Goal: Communication & Community: Answer question/provide support

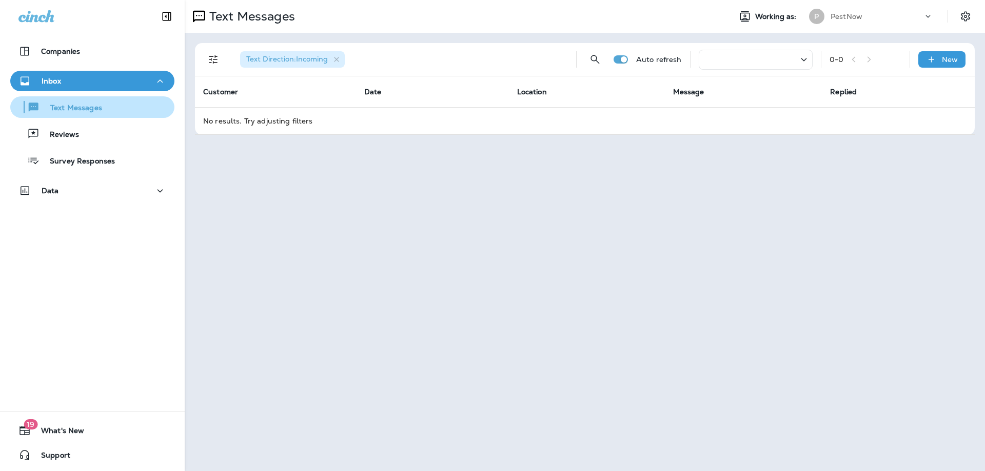
click at [95, 109] on p "Text Messages" at bounding box center [71, 109] width 62 height 10
click at [98, 112] on p "Text Messages" at bounding box center [71, 109] width 62 height 10
click at [97, 79] on div "Inbox" at bounding box center [92, 81] width 148 height 13
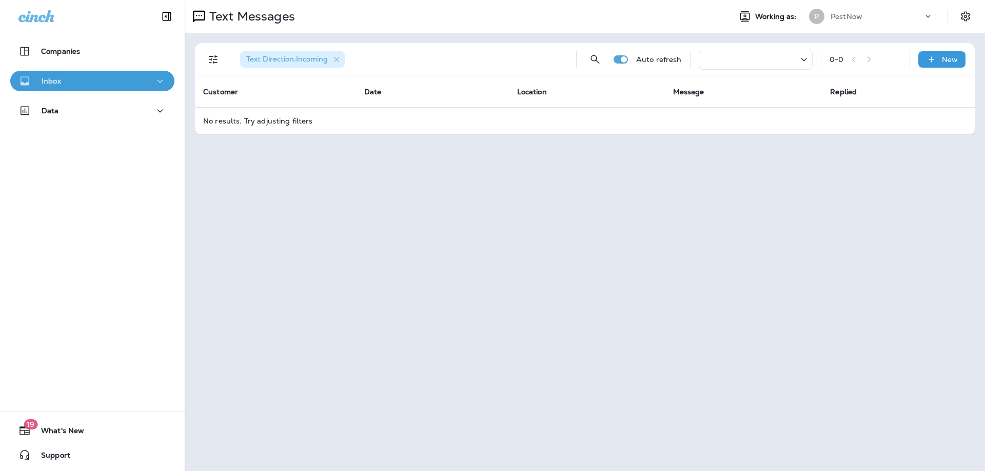
click at [112, 77] on div "Inbox" at bounding box center [92, 81] width 148 height 13
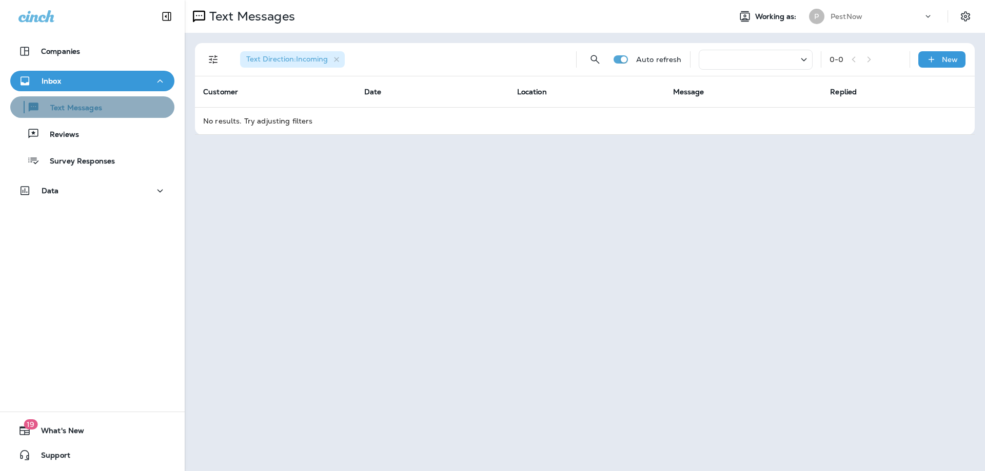
click at [100, 110] on p "Text Messages" at bounding box center [71, 109] width 62 height 10
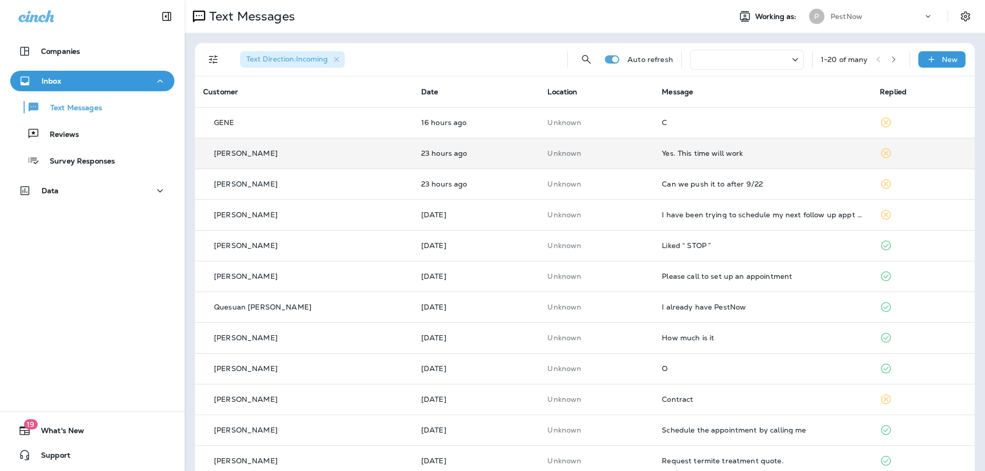
click at [709, 152] on div "Yes. This time will work" at bounding box center [763, 153] width 202 height 8
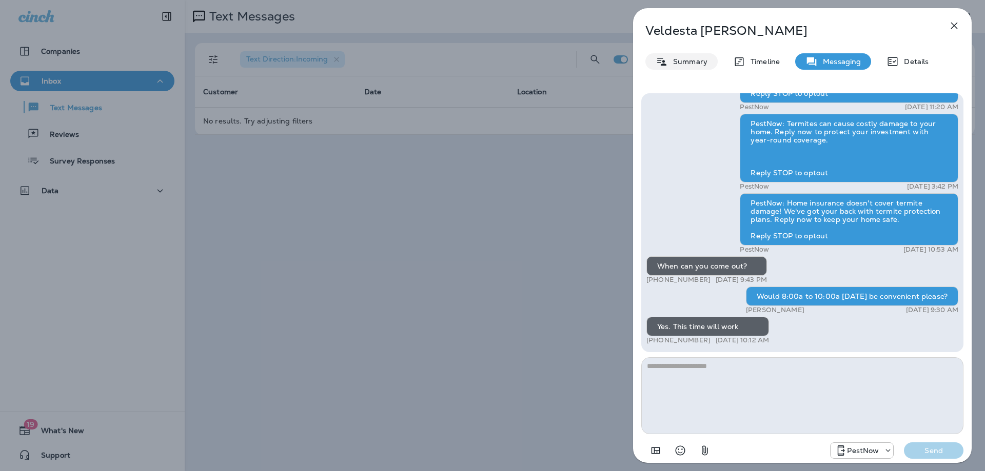
click at [683, 58] on p "Summary" at bounding box center [687, 61] width 39 height 8
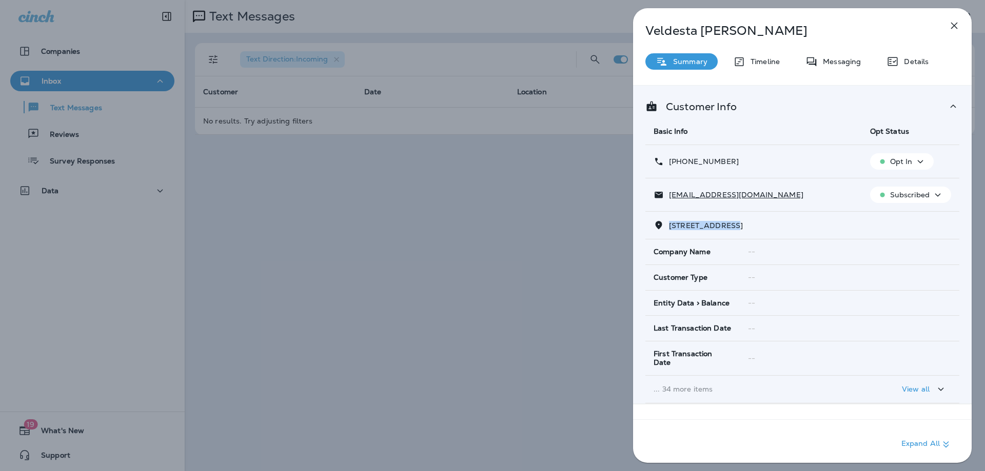
drag, startPoint x: 677, startPoint y: 224, endPoint x: 669, endPoint y: 224, distance: 7.2
click at [669, 224] on span "18483 WIDE MEADOW SQUARE LEESBURG, VA 20176" at bounding box center [706, 225] width 74 height 9
copy span "18483 WIDE MEAD"
click at [859, 54] on div "Messaging" at bounding box center [833, 61] width 76 height 16
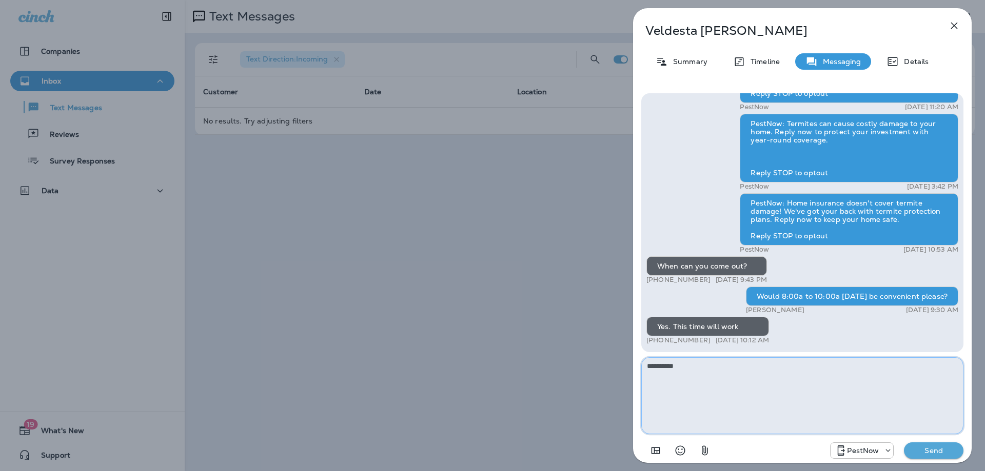
type textarea "**********"
click at [960, 454] on button "Send" at bounding box center [933, 451] width 59 height 16
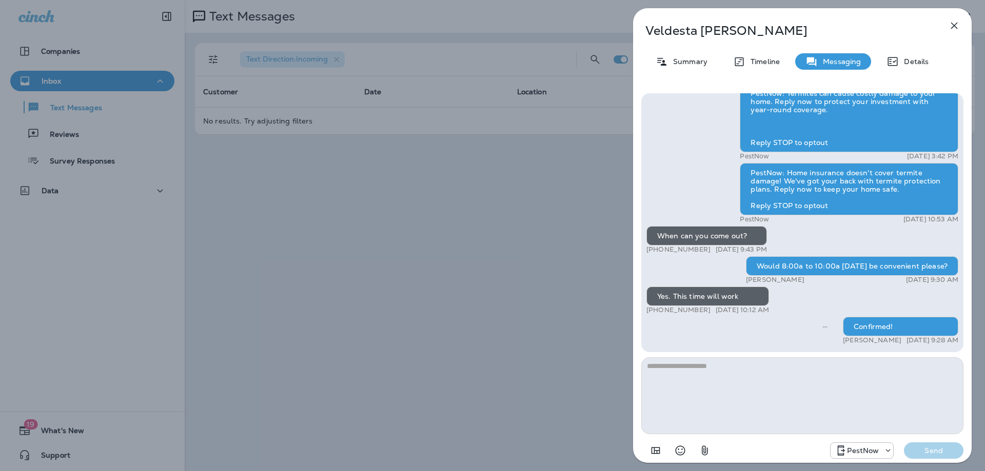
click at [951, 23] on icon "button" at bounding box center [954, 26] width 7 height 7
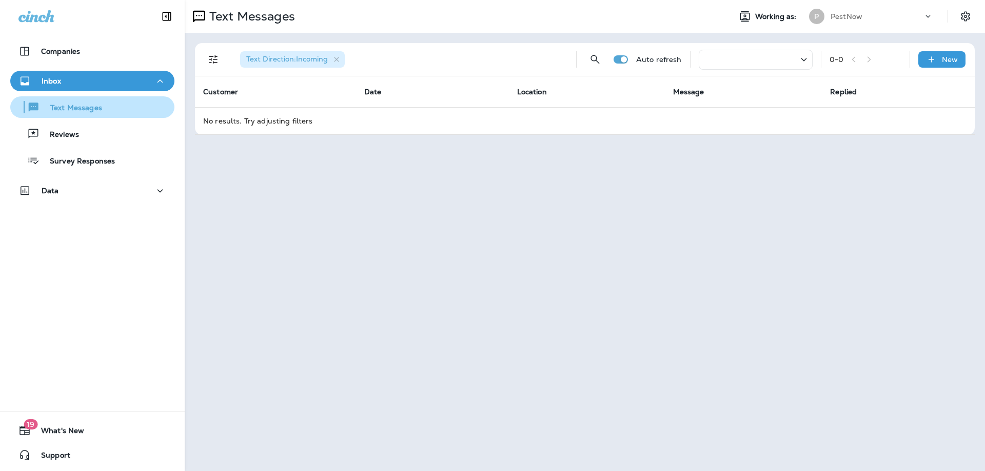
click at [86, 111] on p "Text Messages" at bounding box center [71, 109] width 62 height 10
click at [102, 78] on div "Inbox" at bounding box center [92, 81] width 148 height 13
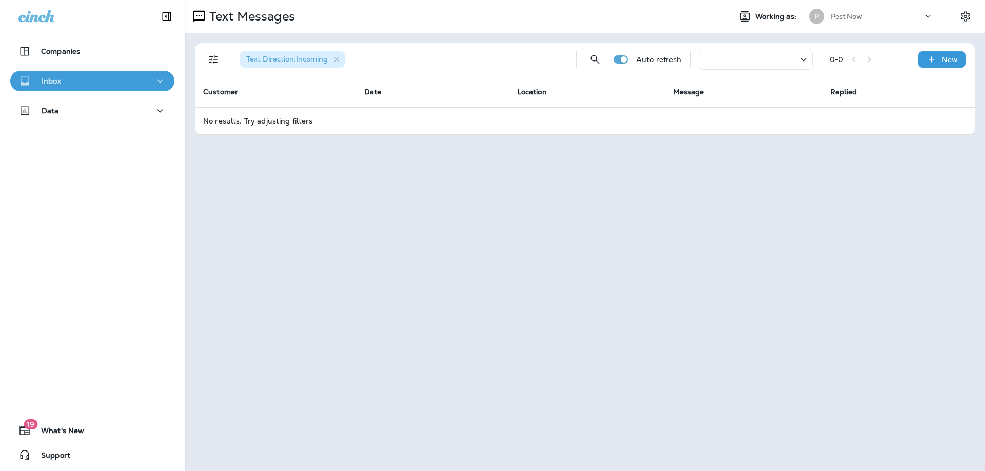
click at [102, 78] on div "Inbox" at bounding box center [92, 81] width 148 height 13
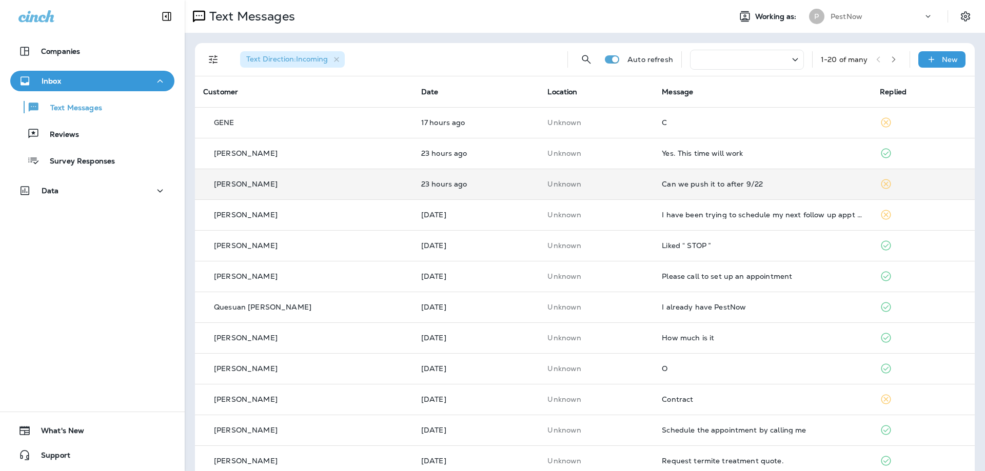
click at [736, 189] on td "Can we push it to after 9/22" at bounding box center [762, 184] width 218 height 31
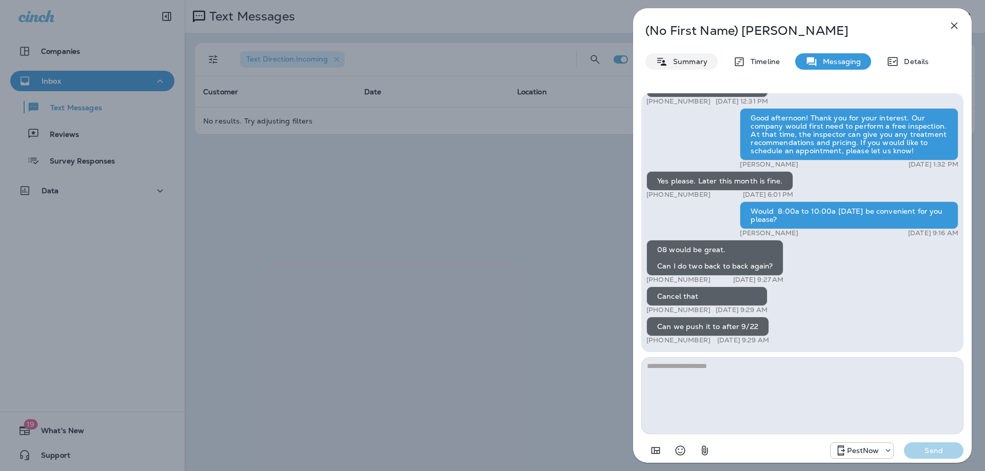
click at [690, 66] on div "Summary" at bounding box center [681, 61] width 72 height 16
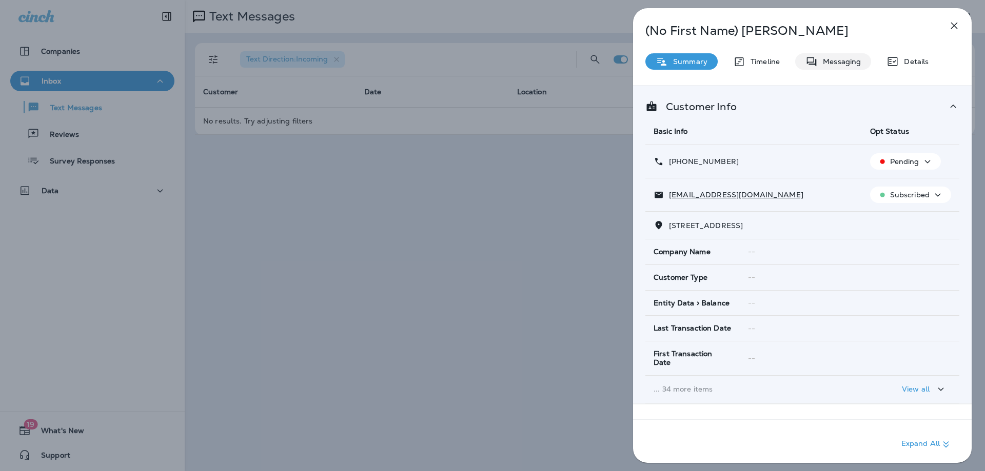
click at [845, 63] on p "Messaging" at bounding box center [839, 61] width 43 height 8
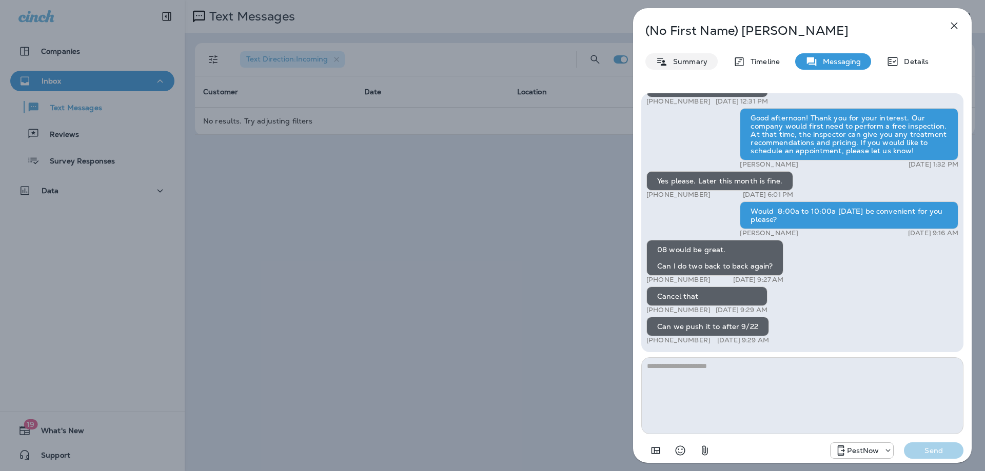
click at [689, 62] on p "Summary" at bounding box center [687, 61] width 39 height 8
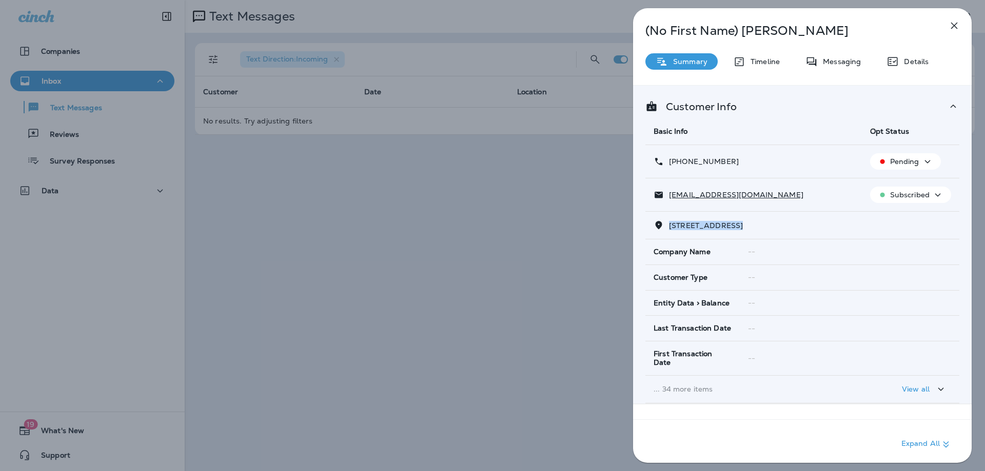
drag, startPoint x: 740, startPoint y: 226, endPoint x: 668, endPoint y: 226, distance: 71.3
click at [668, 226] on p "5610 ARROWFIELD TERRACE HAYMARKET, VA 20169" at bounding box center [703, 226] width 79 height 8
copy span "5610 ARROWFIELD"
click at [825, 69] on div "Messaging" at bounding box center [833, 61] width 76 height 16
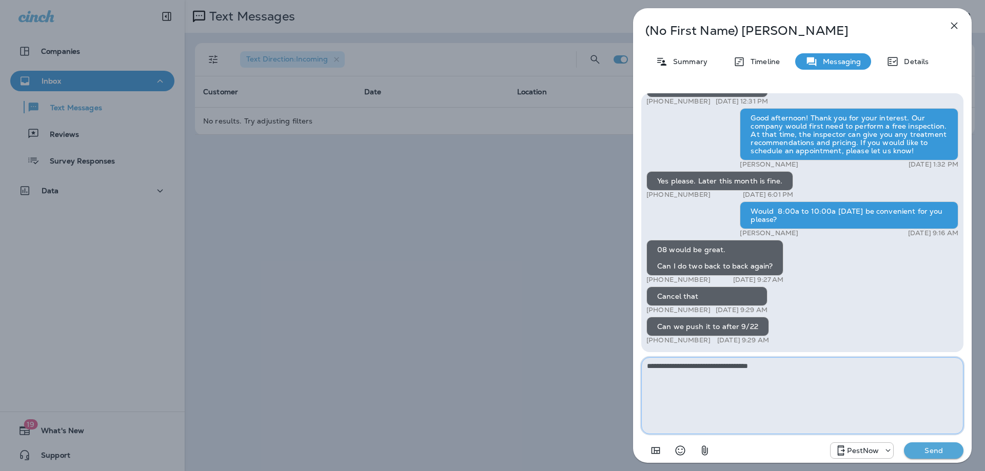
type textarea "**********"
click at [925, 444] on button "Send" at bounding box center [933, 451] width 59 height 16
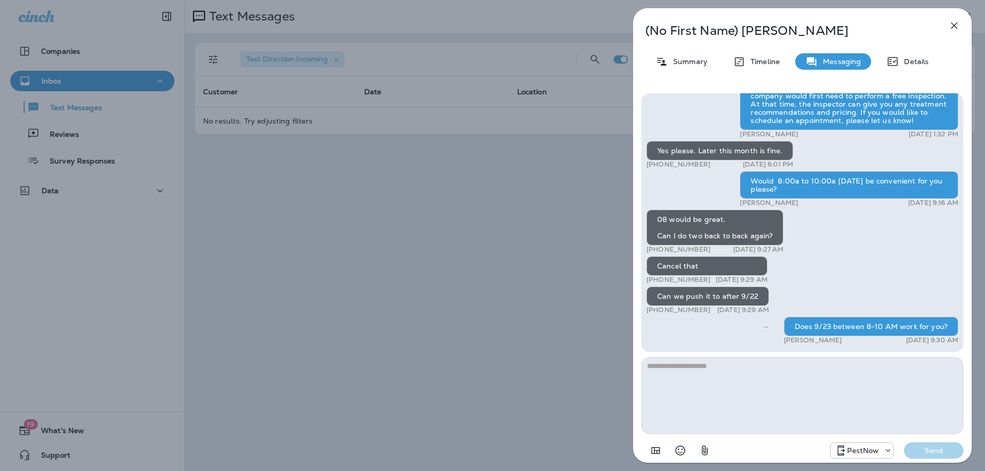
click at [956, 27] on icon "button" at bounding box center [954, 26] width 7 height 7
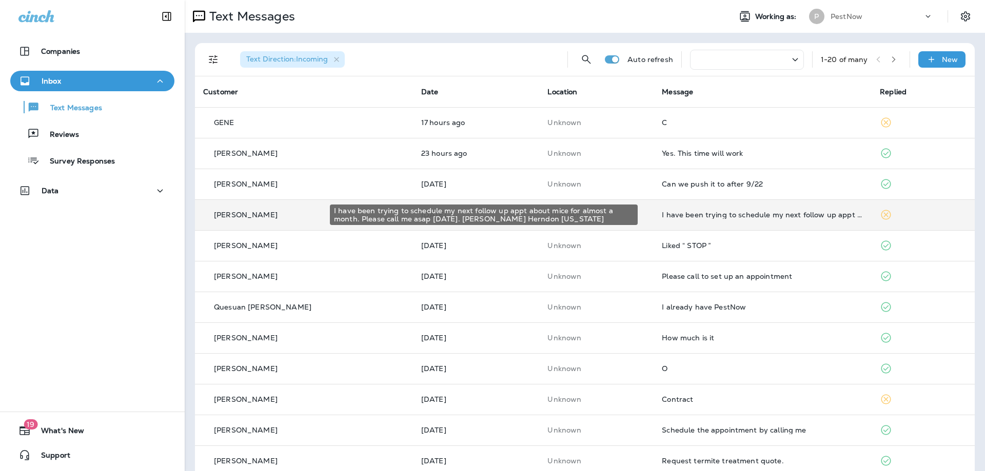
click at [763, 212] on div "I have been trying to schedule my next follow up appt about mice for almost a m…" at bounding box center [763, 215] width 202 height 8
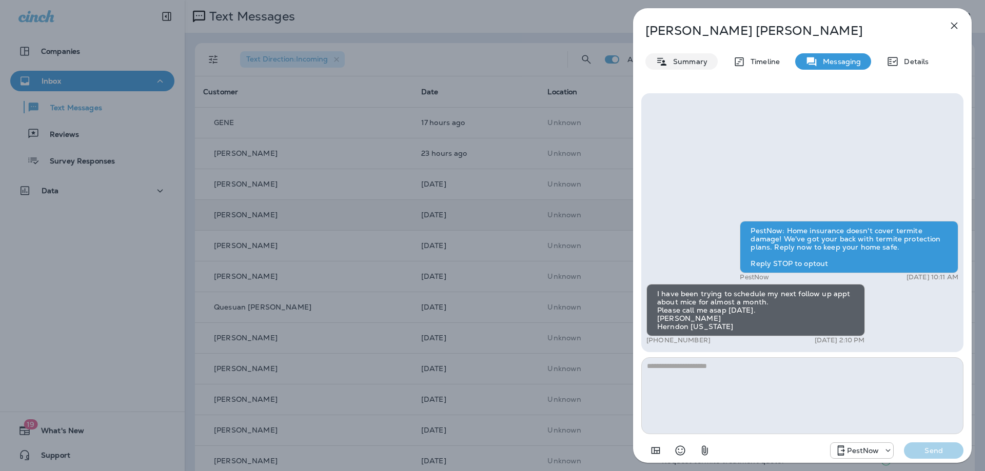
click at [673, 61] on p "Summary" at bounding box center [687, 61] width 39 height 8
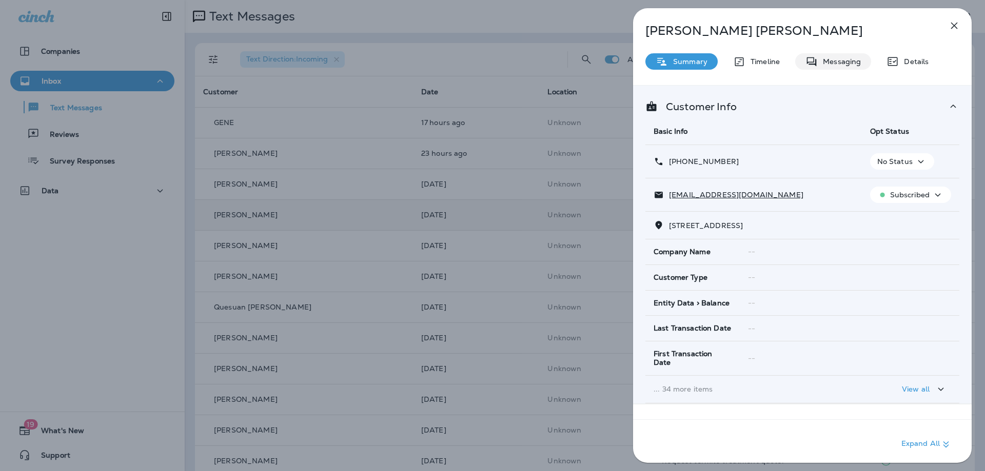
click at [819, 59] on p "Messaging" at bounding box center [839, 61] width 43 height 8
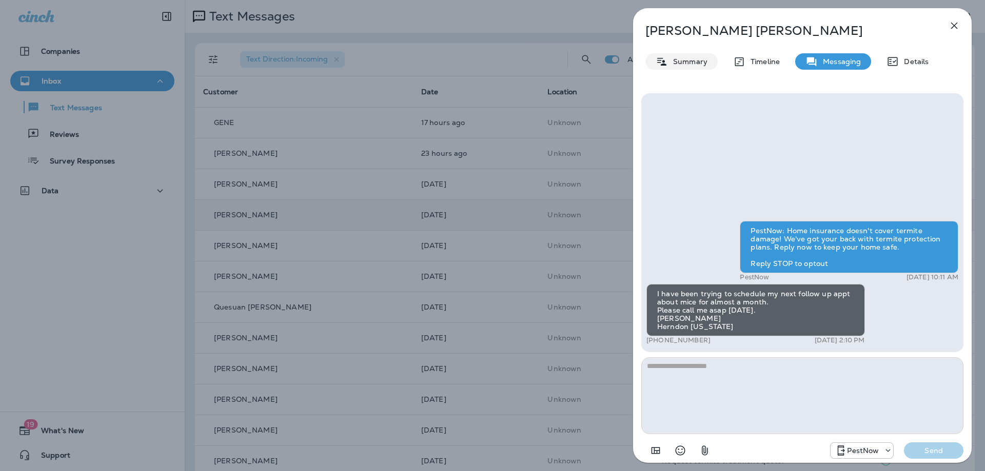
click at [673, 59] on p "Summary" at bounding box center [687, 61] width 39 height 8
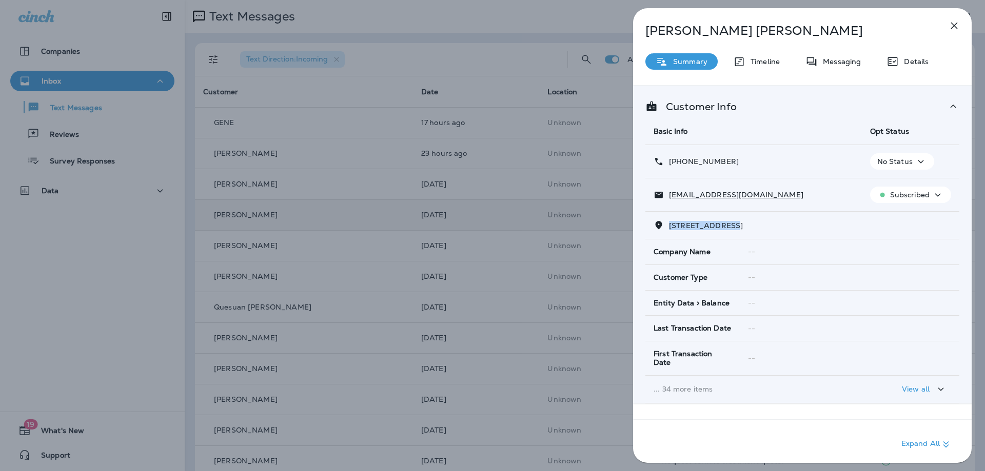
drag, startPoint x: 731, startPoint y: 225, endPoint x: 668, endPoint y: 232, distance: 63.4
click at [668, 232] on td "13414 BRYCE COURT HERNDON, VA 20170" at bounding box center [802, 226] width 314 height 28
copy span "13414 BRYCE COU"
click at [958, 23] on icon "button" at bounding box center [954, 25] width 12 height 12
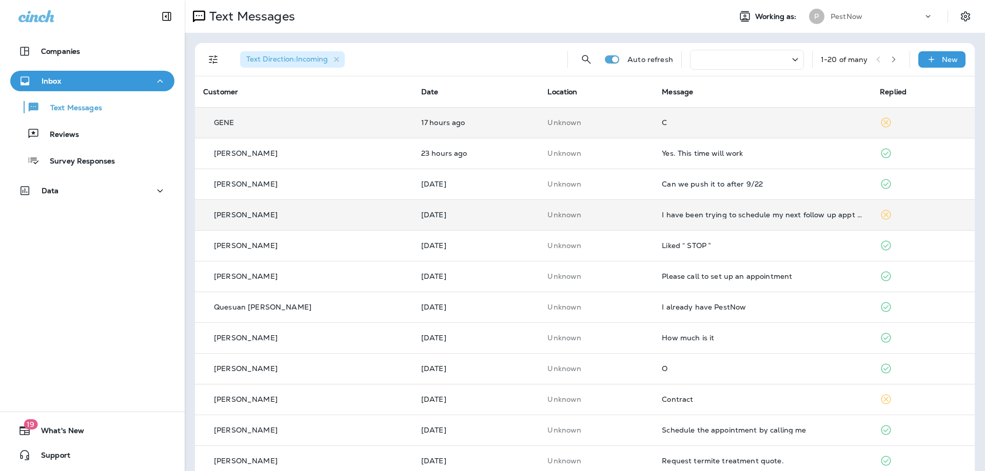
click at [677, 126] on div "C" at bounding box center [763, 122] width 202 height 8
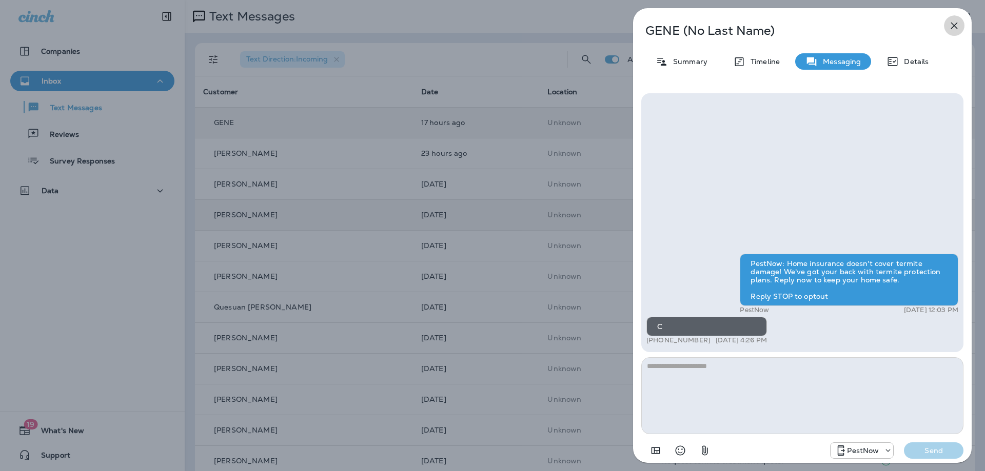
click at [954, 22] on icon "button" at bounding box center [954, 25] width 12 height 12
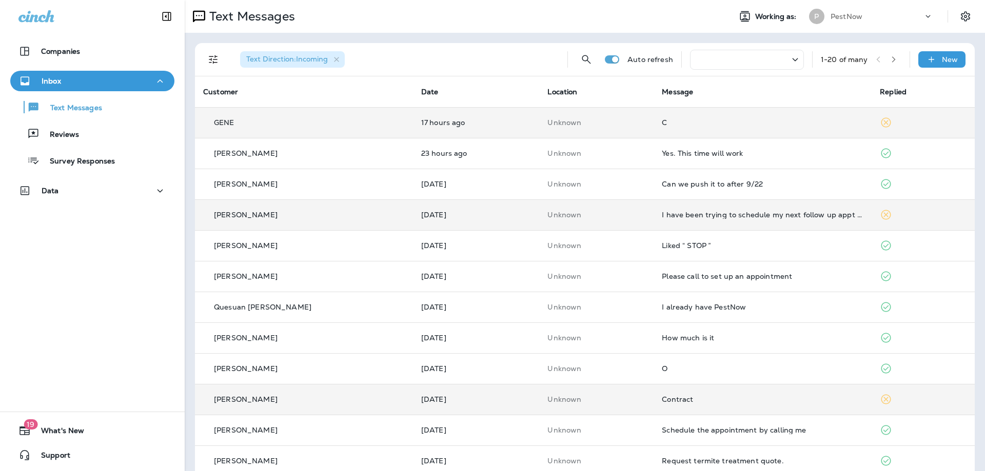
click at [731, 398] on div "Contract" at bounding box center [763, 399] width 202 height 8
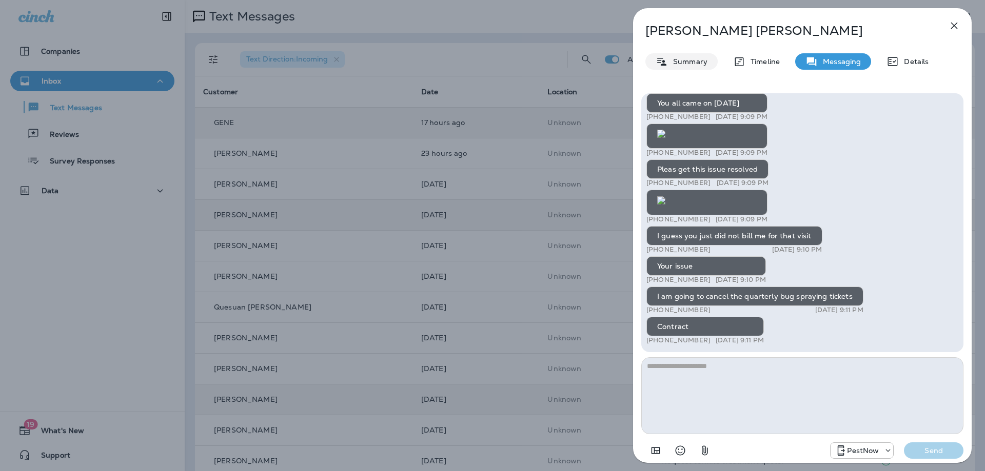
click at [694, 58] on p "Summary" at bounding box center [687, 61] width 39 height 8
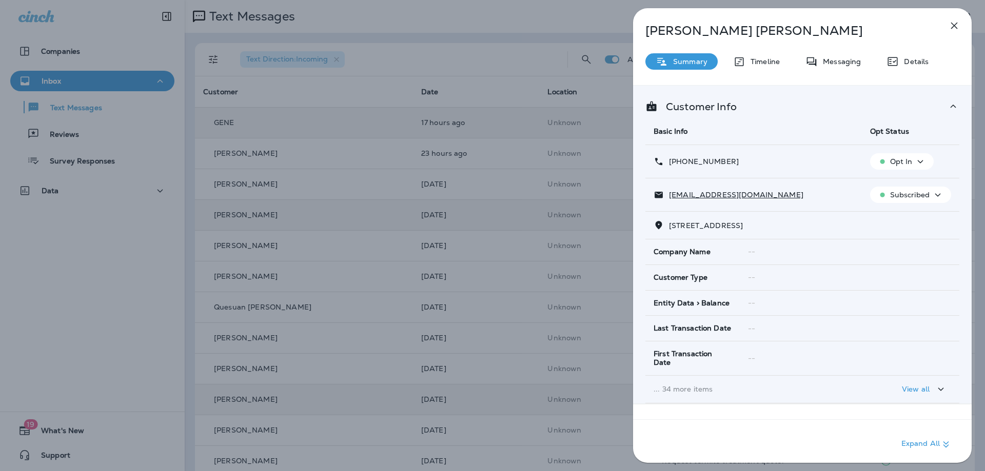
drag, startPoint x: 746, startPoint y: 223, endPoint x: 670, endPoint y: 231, distance: 75.8
click at [670, 231] on td "2859 RUSHBROOK COURT WOODBRIDGE, VA 22191" at bounding box center [802, 226] width 314 height 28
copy span "2859 RUSHBROOK CO"
click at [840, 57] on p "Messaging" at bounding box center [839, 61] width 43 height 8
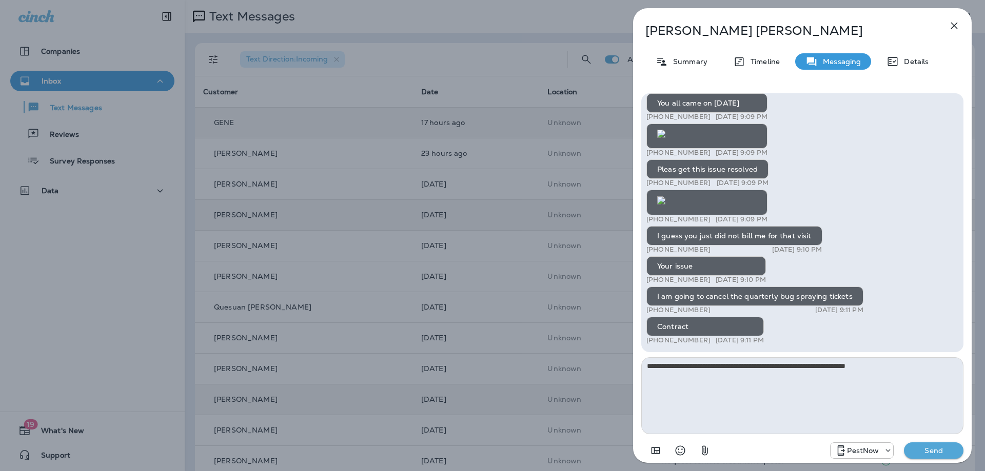
type textarea "**********"
click at [936, 449] on p "Send" at bounding box center [933, 450] width 43 height 9
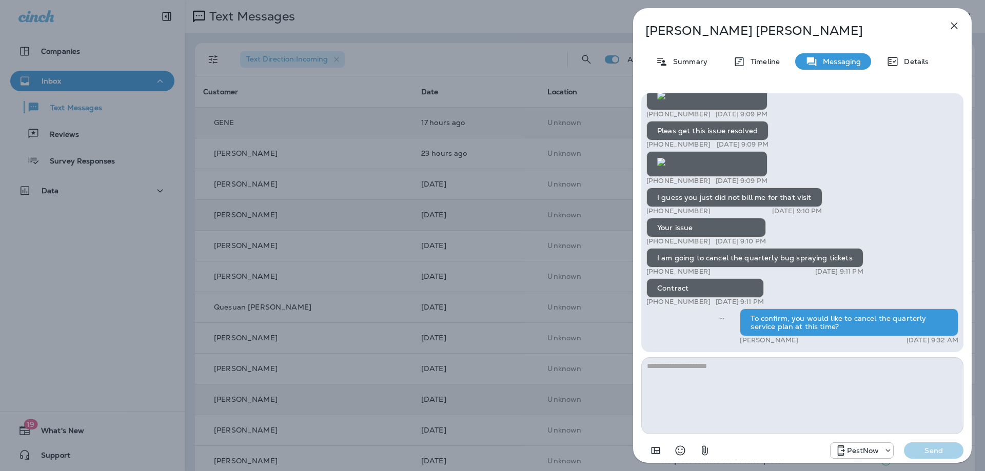
click at [956, 26] on icon "button" at bounding box center [954, 25] width 12 height 12
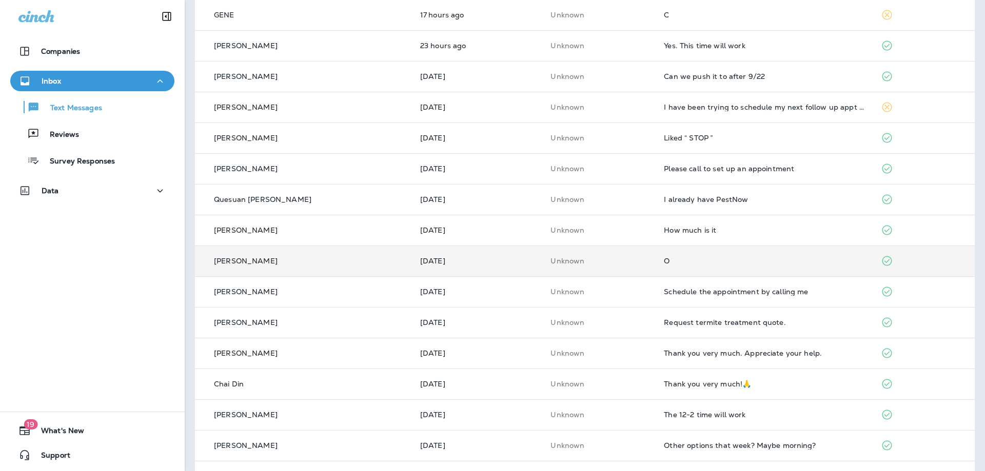
scroll to position [6, 0]
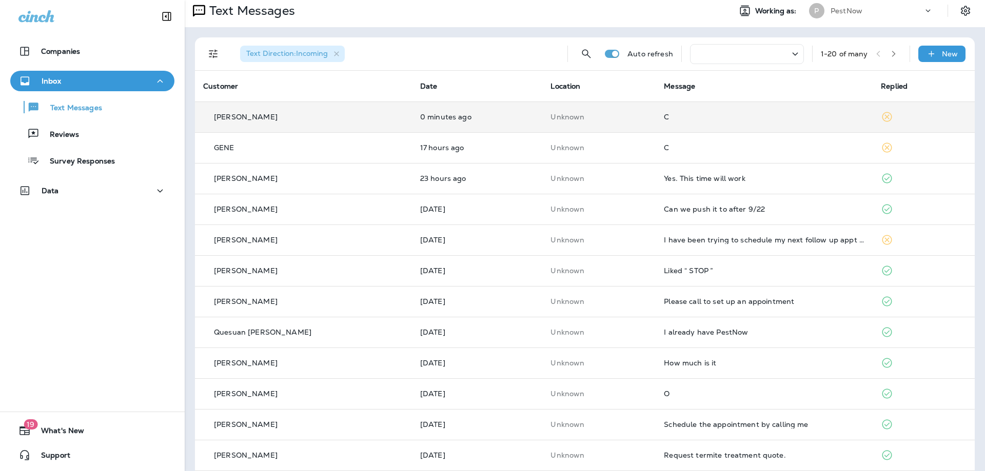
click at [542, 126] on td "Unknown" at bounding box center [598, 117] width 113 height 31
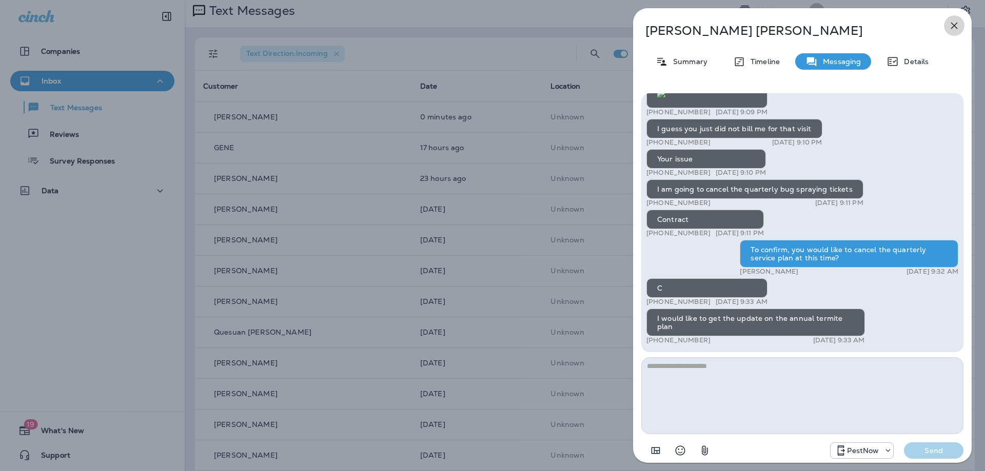
click at [952, 23] on icon "button" at bounding box center [954, 25] width 12 height 12
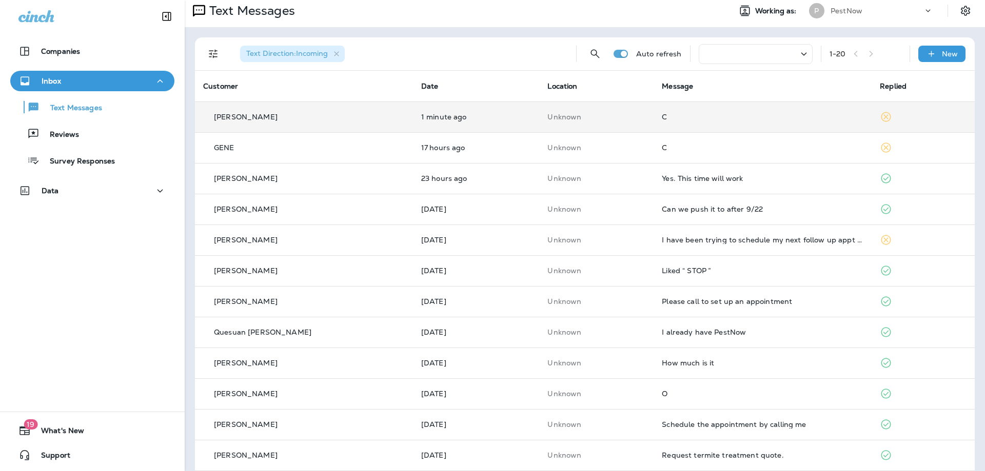
click at [662, 113] on div "C" at bounding box center [763, 117] width 202 height 8
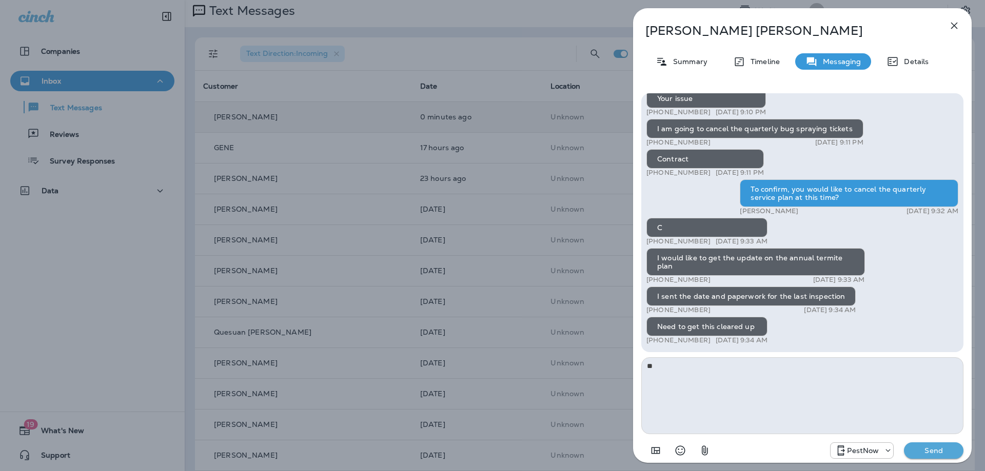
type textarea "*"
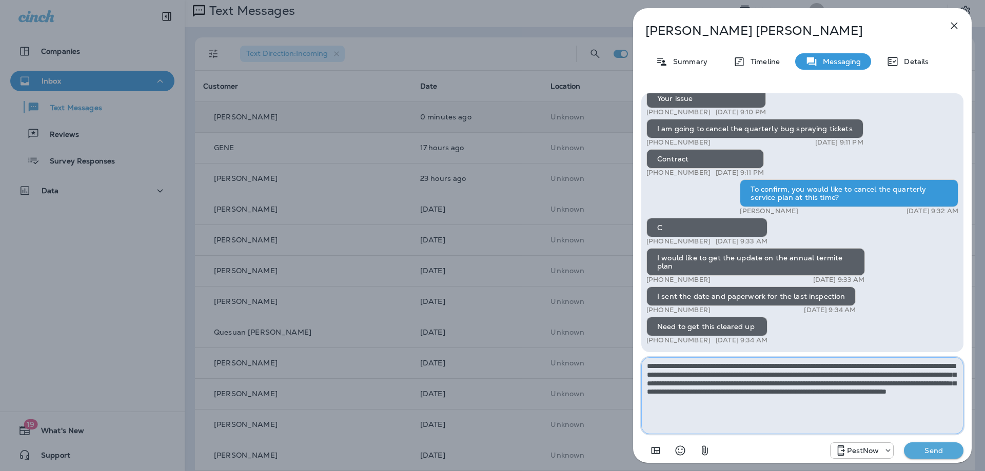
click at [765, 366] on textarea "**********" at bounding box center [802, 395] width 322 height 77
drag, startPoint x: 792, startPoint y: 383, endPoint x: 785, endPoint y: 383, distance: 7.2
click at [785, 383] on textarea "**********" at bounding box center [802, 395] width 322 height 77
click at [867, 403] on textarea "**********" at bounding box center [802, 395] width 322 height 77
type textarea "**********"
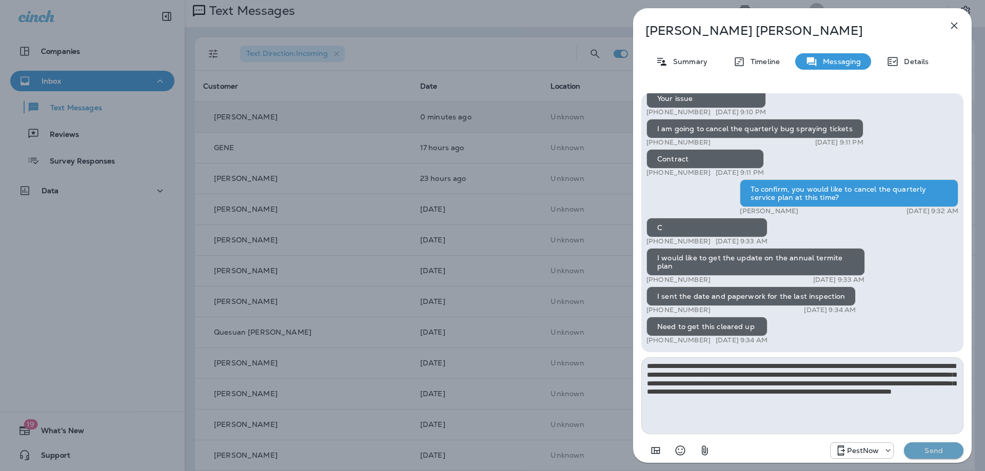
click at [934, 449] on p "Send" at bounding box center [933, 450] width 43 height 9
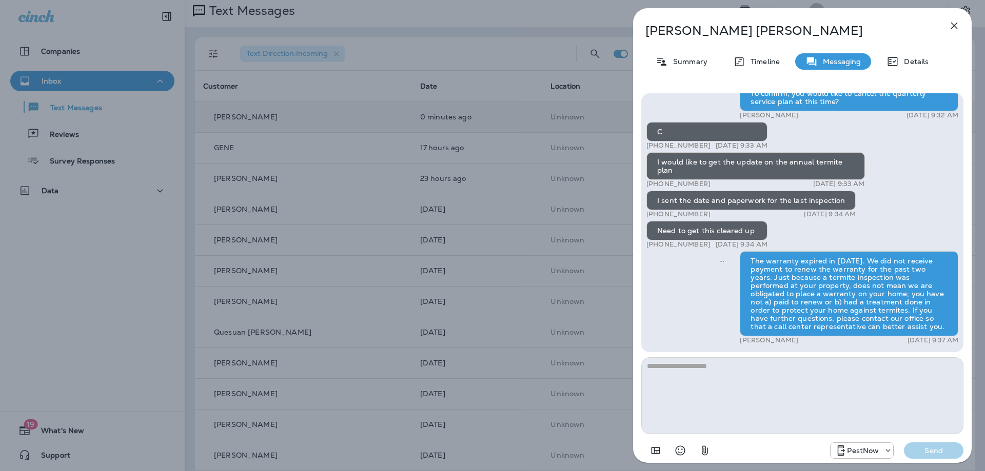
click at [952, 24] on icon "button" at bounding box center [954, 26] width 7 height 7
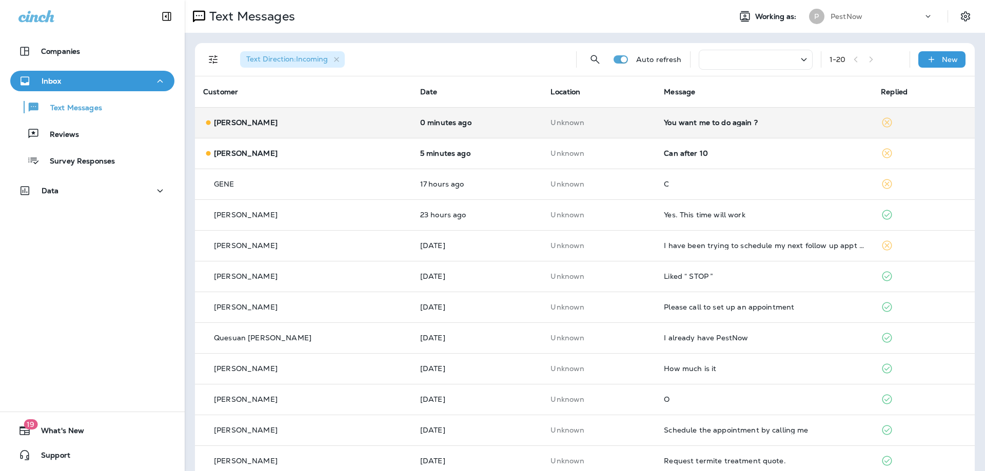
click at [686, 125] on div "You want me to do again ?" at bounding box center [764, 122] width 201 height 8
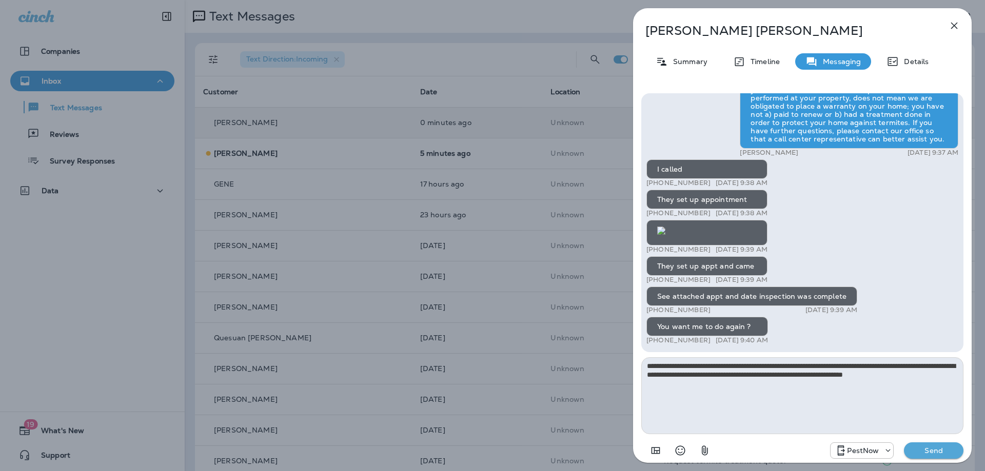
click at [754, 364] on textarea "**********" at bounding box center [802, 395] width 322 height 77
click at [680, 363] on textarea "**********" at bounding box center [802, 395] width 322 height 77
click at [692, 386] on textarea "**********" at bounding box center [802, 395] width 322 height 77
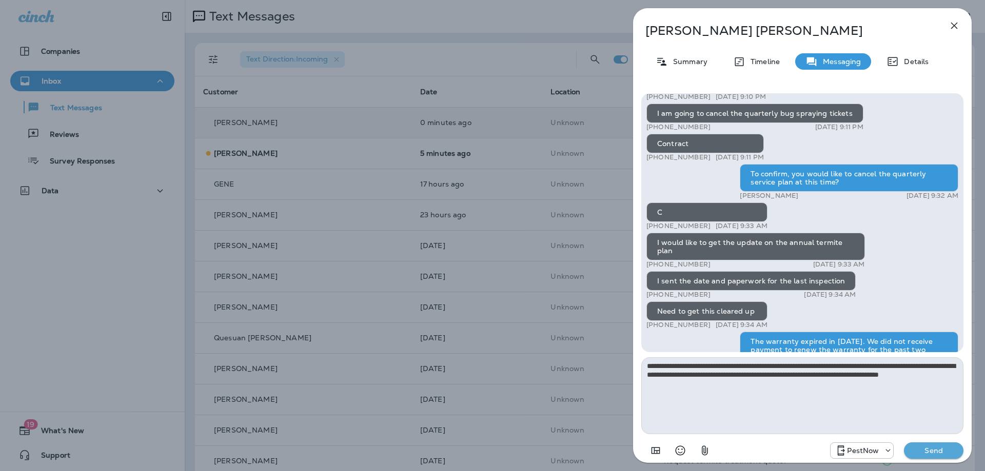
scroll to position [-103, 0]
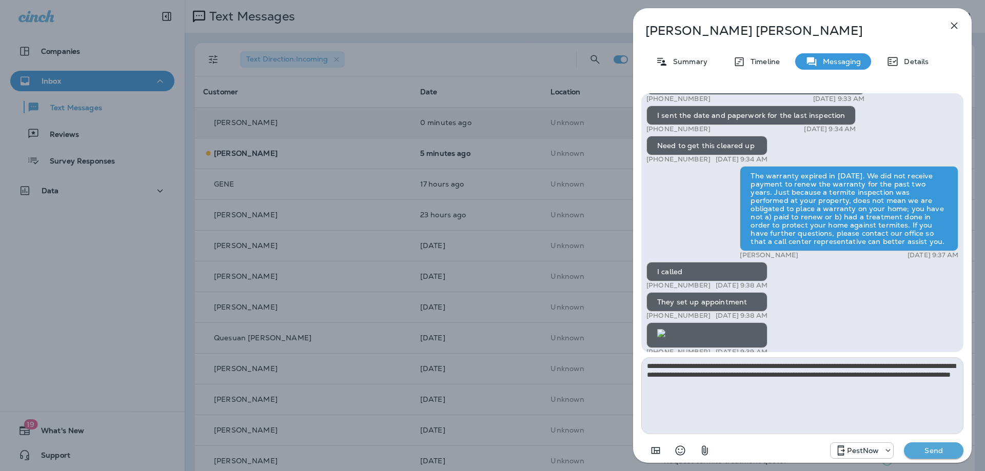
type textarea "**********"
click at [927, 447] on p "Send" at bounding box center [933, 450] width 43 height 9
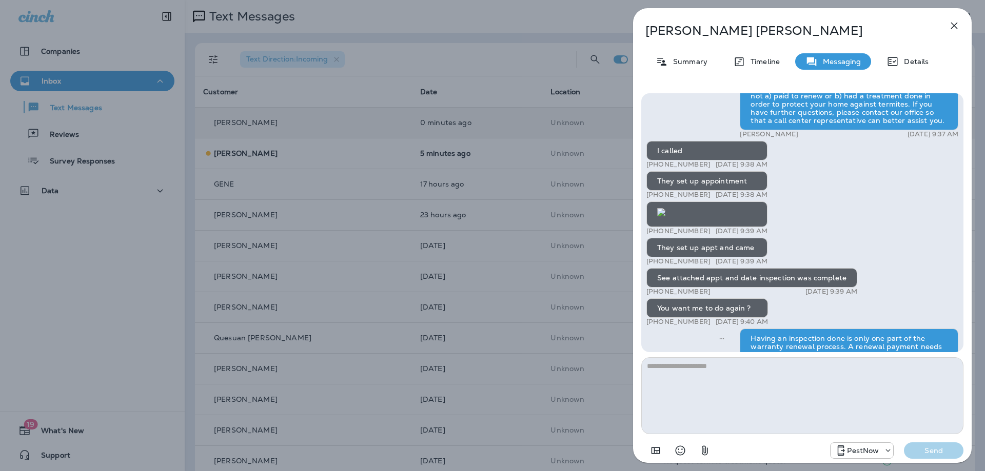
scroll to position [0, 0]
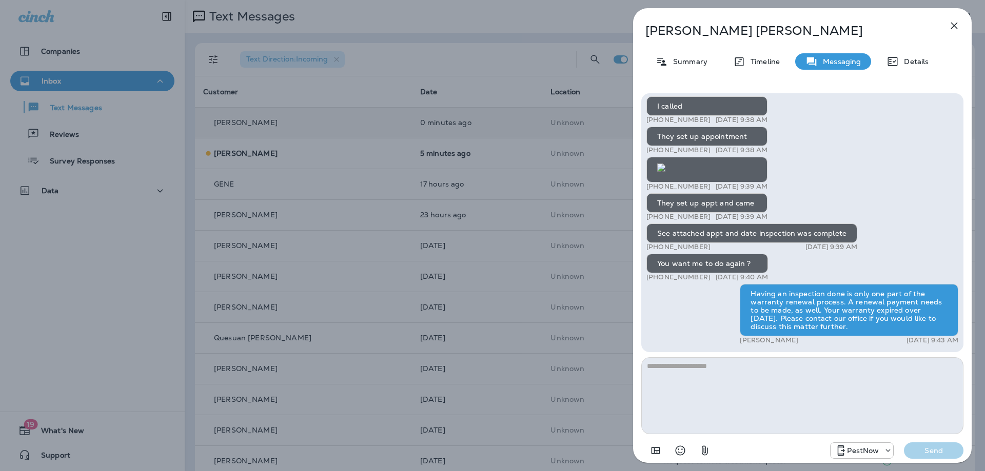
click at [957, 23] on icon "button" at bounding box center [954, 26] width 7 height 7
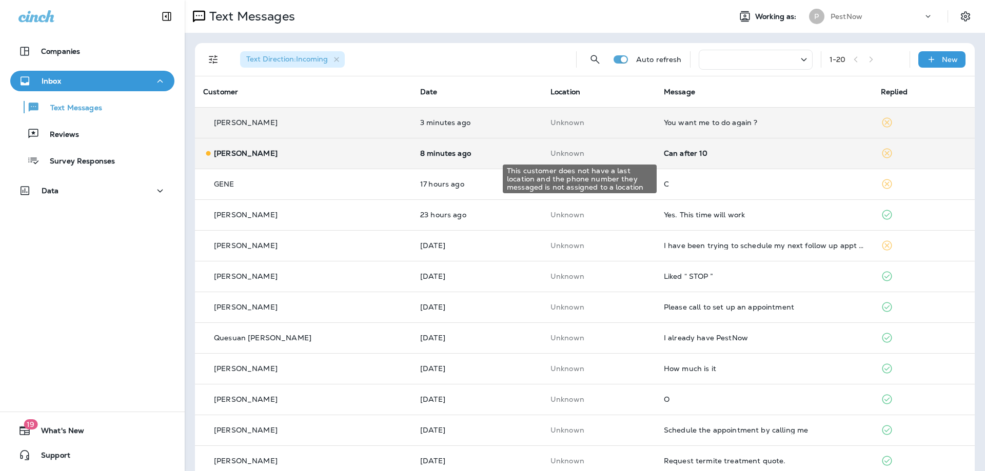
click at [573, 153] on p "Unknown" at bounding box center [598, 153] width 97 height 8
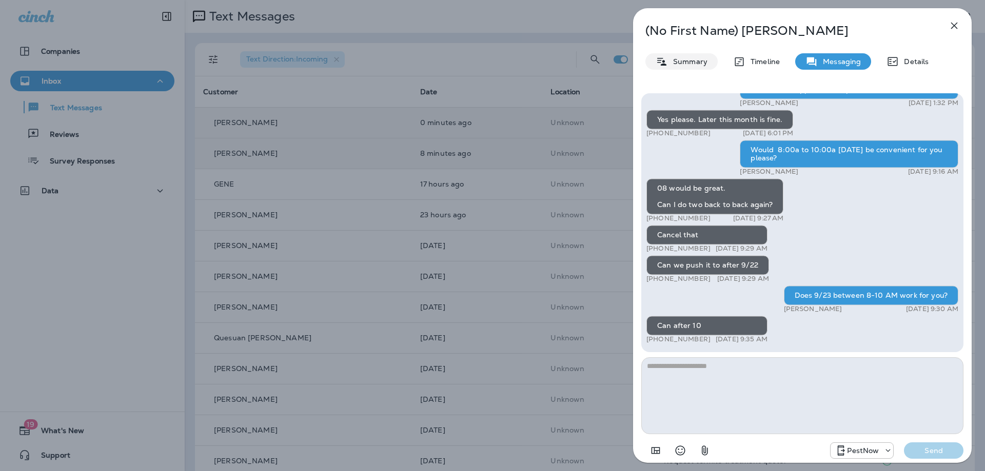
click at [691, 62] on p "Summary" at bounding box center [687, 61] width 39 height 8
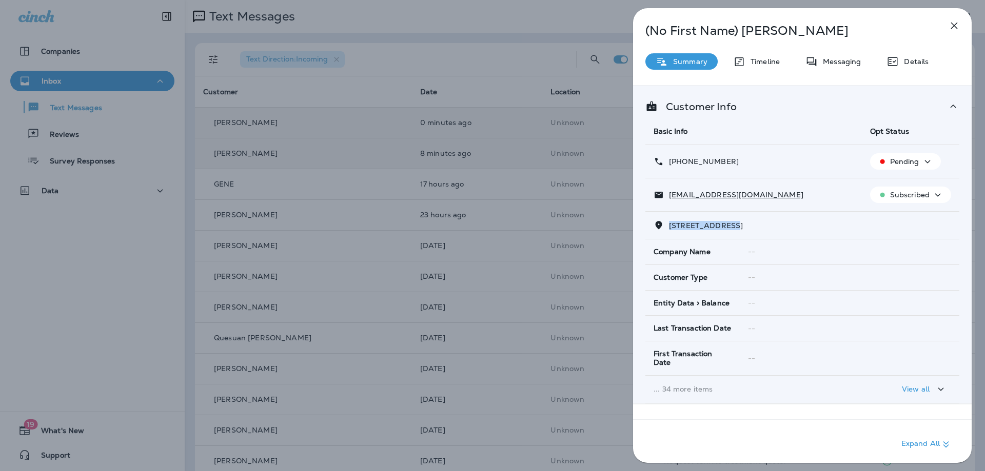
drag, startPoint x: 737, startPoint y: 223, endPoint x: 669, endPoint y: 224, distance: 67.2
click at [669, 224] on span "5610 ARROWFIELD TERRACE HAYMARKET, VA 20169" at bounding box center [706, 225] width 74 height 9
copy span "5610 ARROWFIELD"
click at [838, 64] on p "Messaging" at bounding box center [839, 61] width 43 height 8
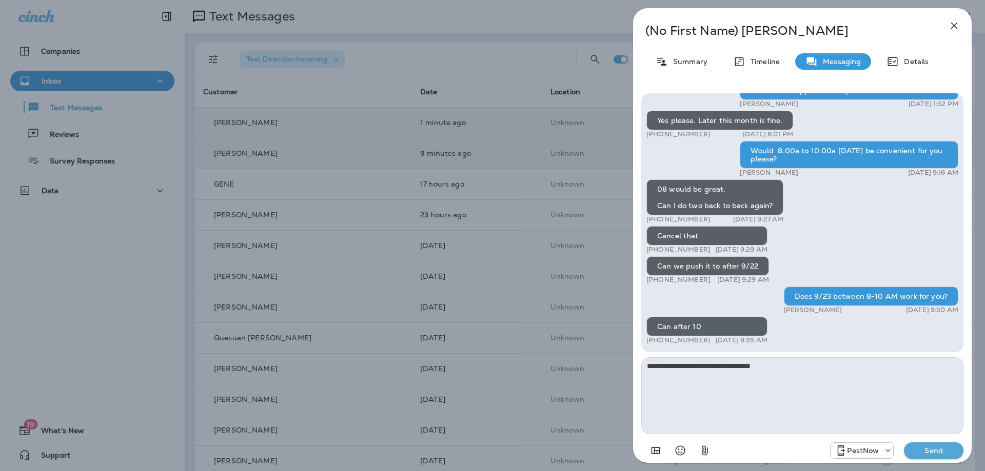
type textarea "**********"
click at [920, 454] on p "Send" at bounding box center [933, 450] width 43 height 9
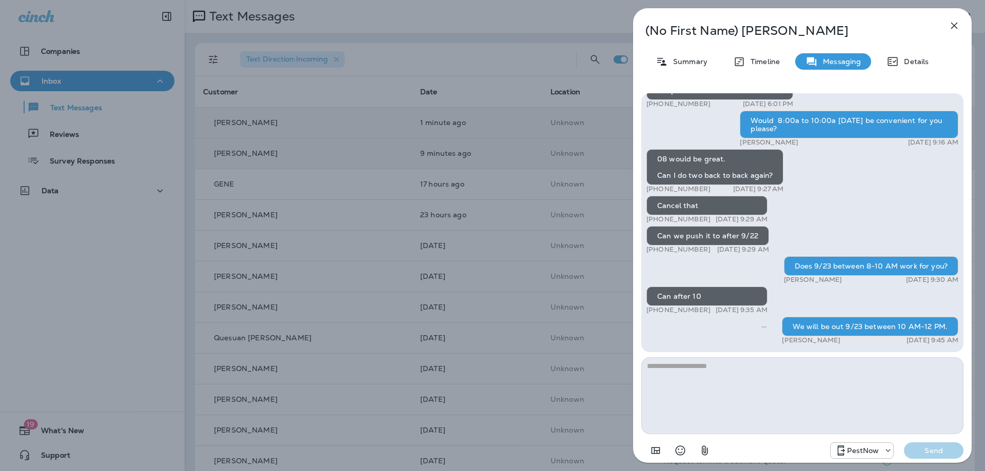
click at [957, 26] on icon "button" at bounding box center [954, 25] width 12 height 12
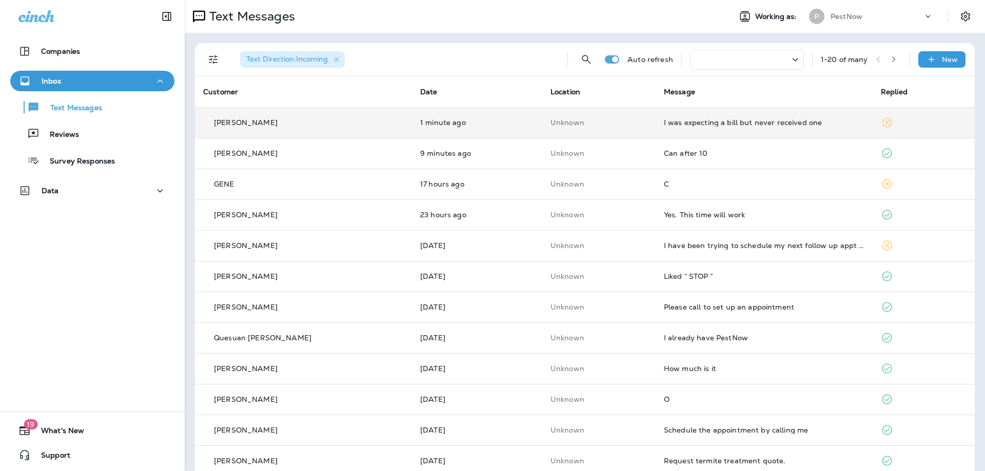
click at [734, 128] on td "I was expecting a bill but never received one" at bounding box center [763, 122] width 217 height 31
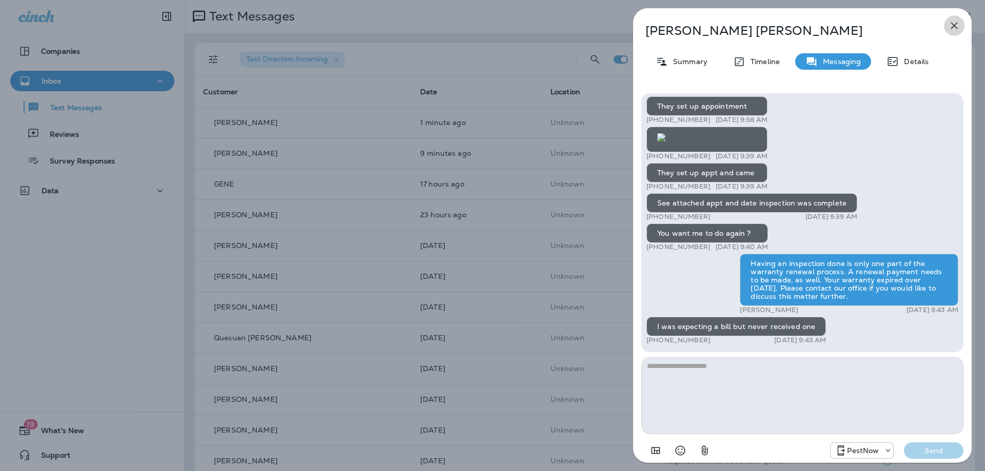
click at [953, 24] on icon "button" at bounding box center [954, 25] width 12 height 12
